Goal: Task Accomplishment & Management: Manage account settings

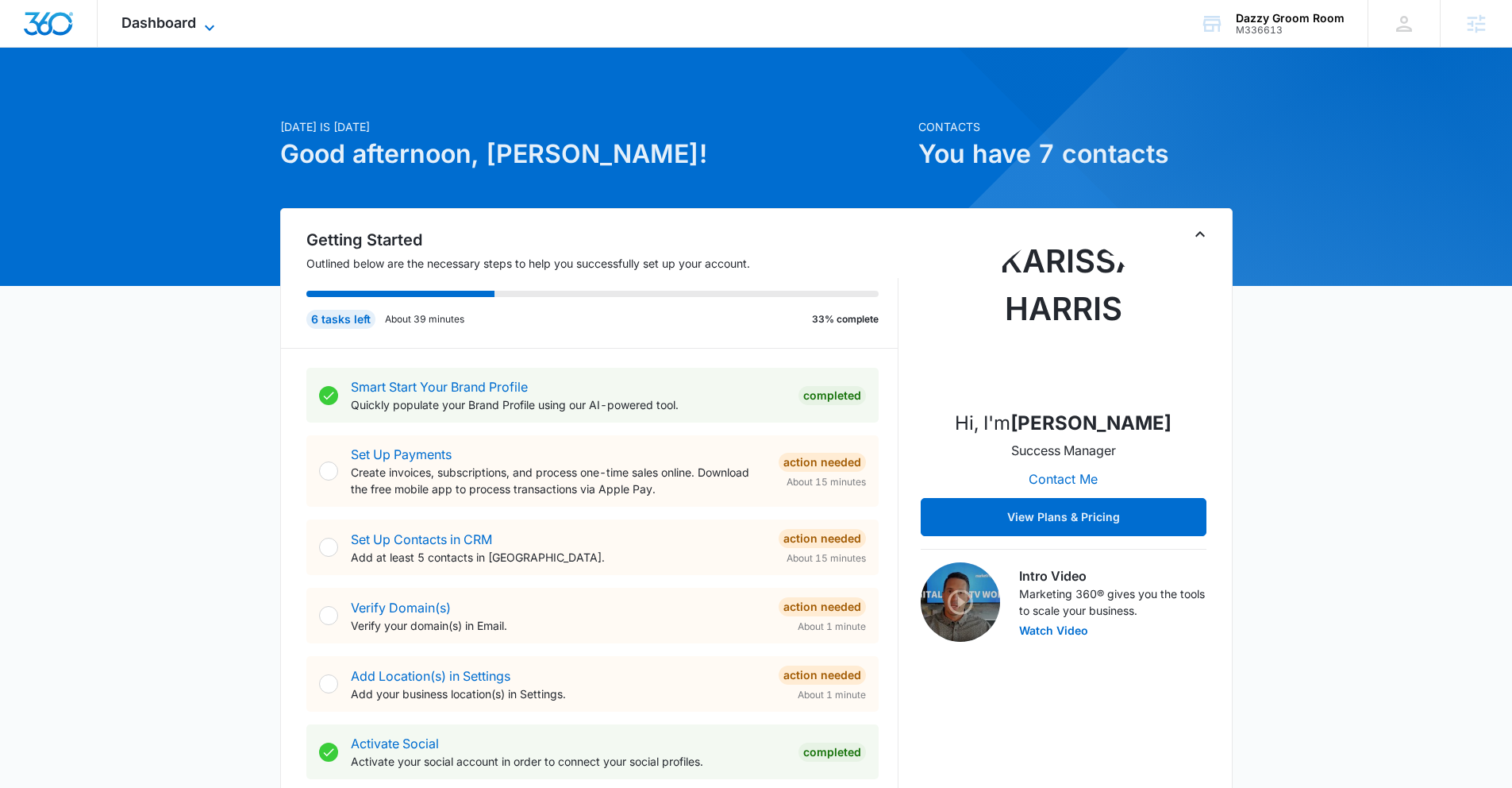
click at [187, 19] on span "Dashboard" at bounding box center [159, 23] width 75 height 17
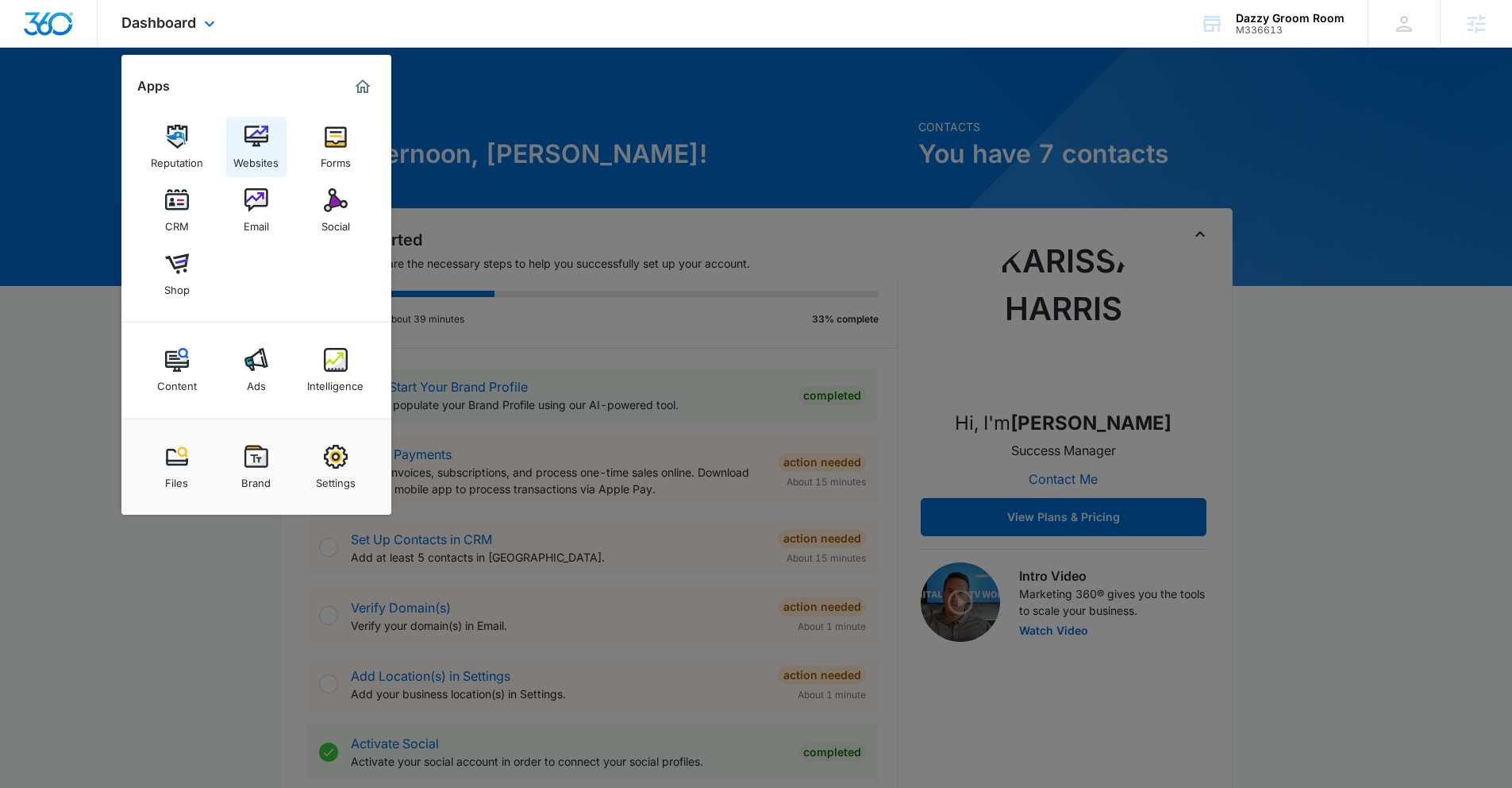
click at [249, 143] on img at bounding box center [256, 136] width 24 height 24
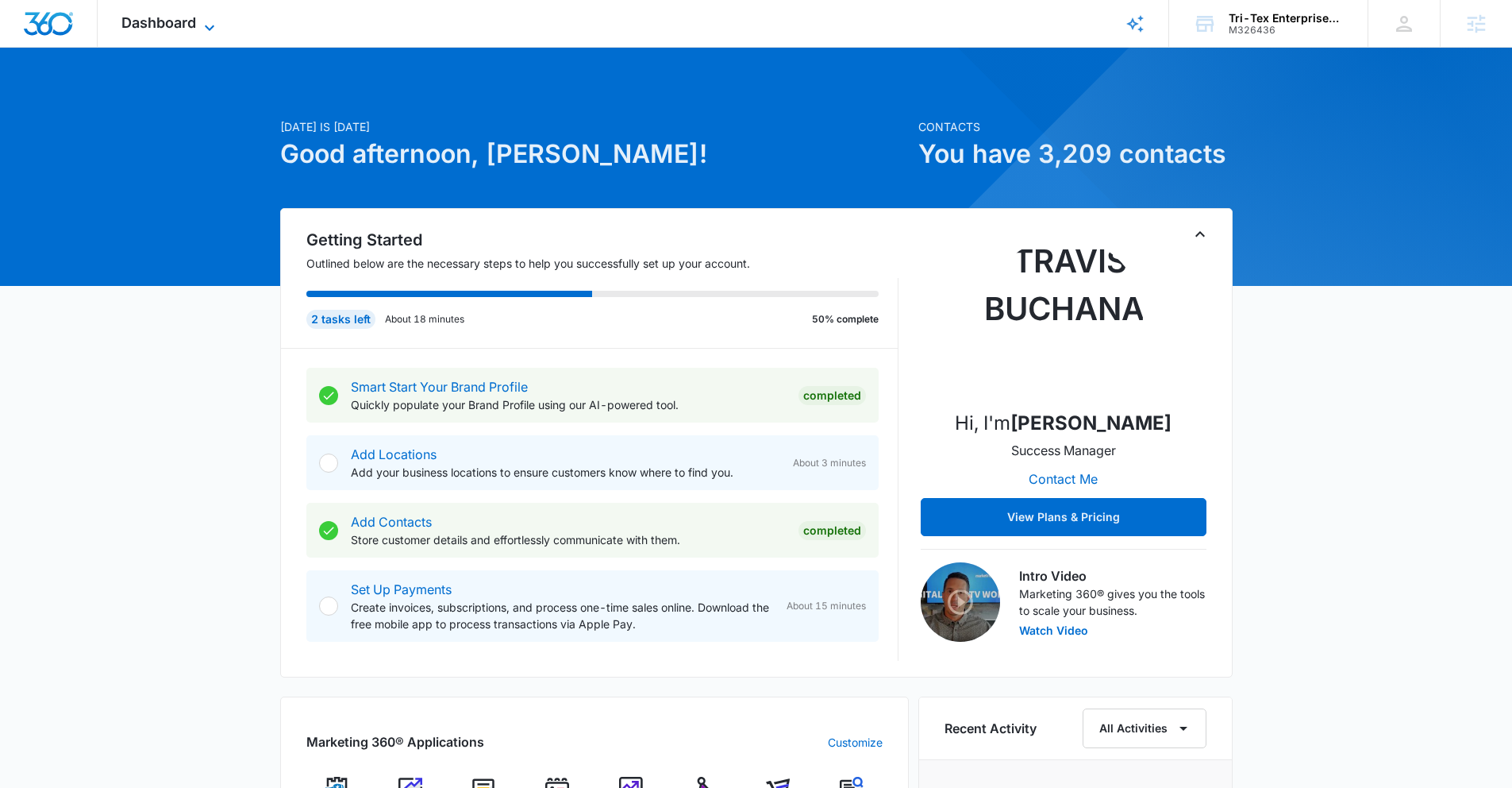
click at [208, 26] on icon at bounding box center [209, 27] width 19 height 19
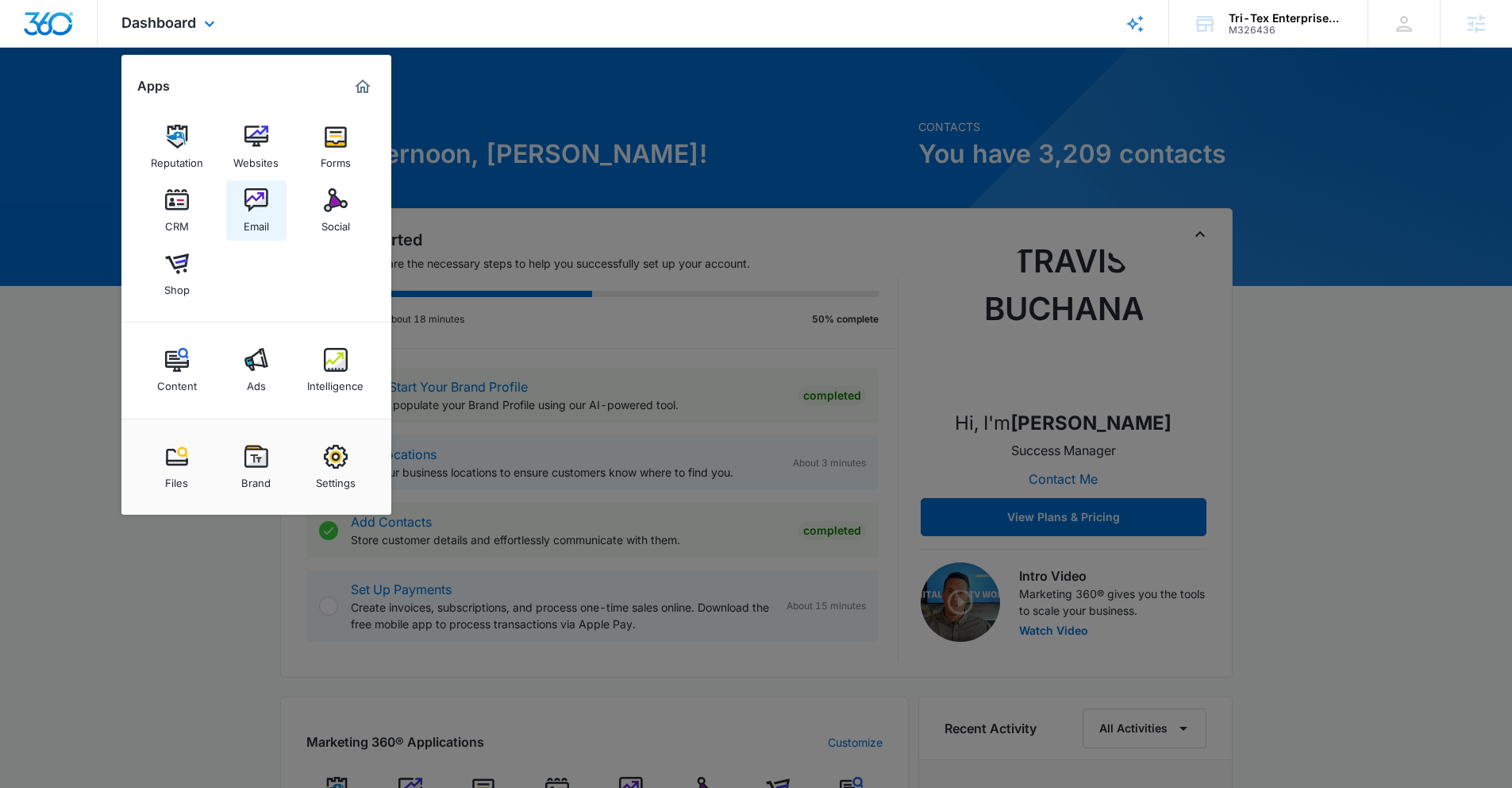
click at [250, 204] on img at bounding box center [256, 200] width 24 height 24
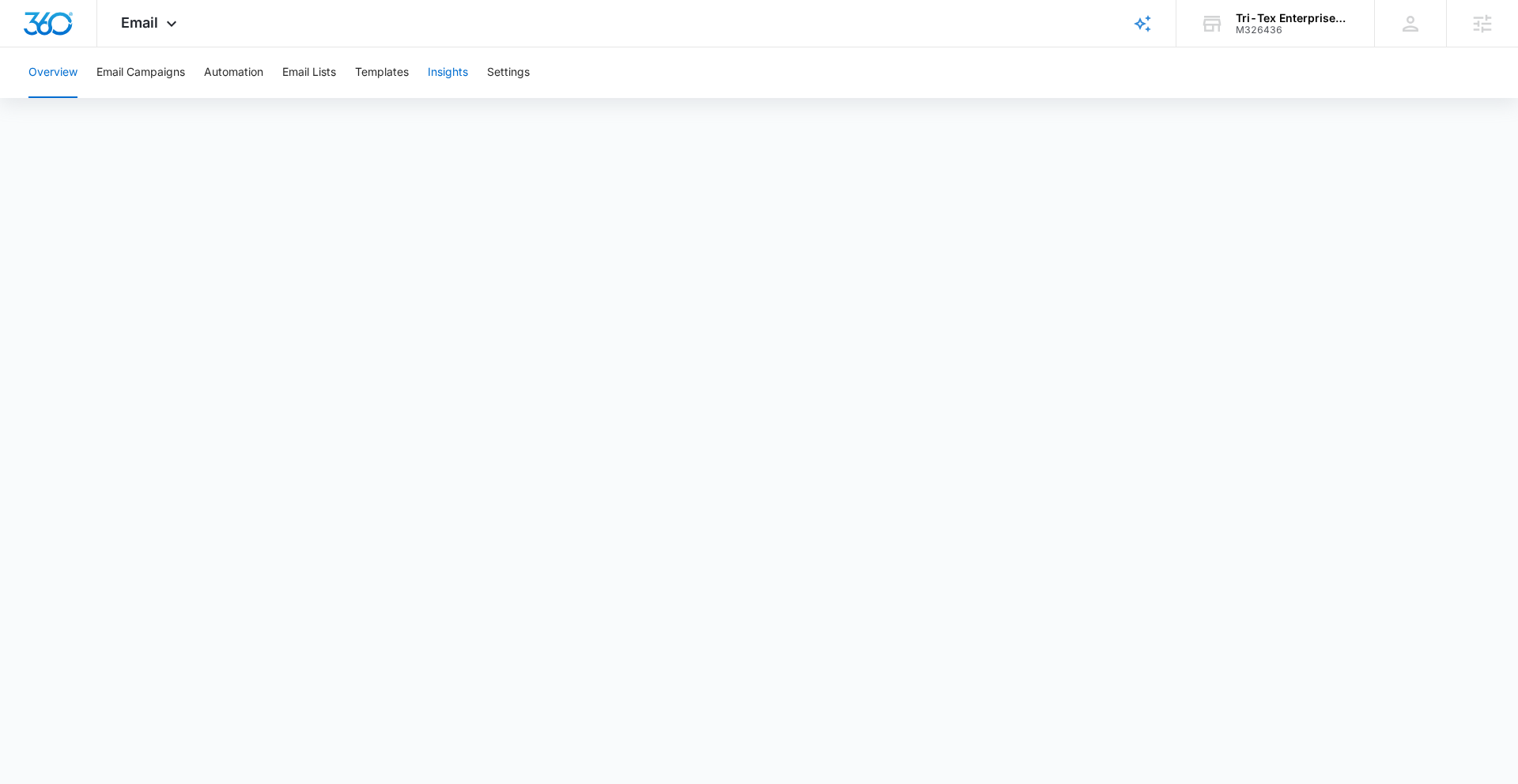
click at [445, 78] on button "Insights" at bounding box center [448, 73] width 41 height 51
click at [259, 71] on button "Automation" at bounding box center [234, 73] width 59 height 51
